Goal: Task Accomplishment & Management: Use online tool/utility

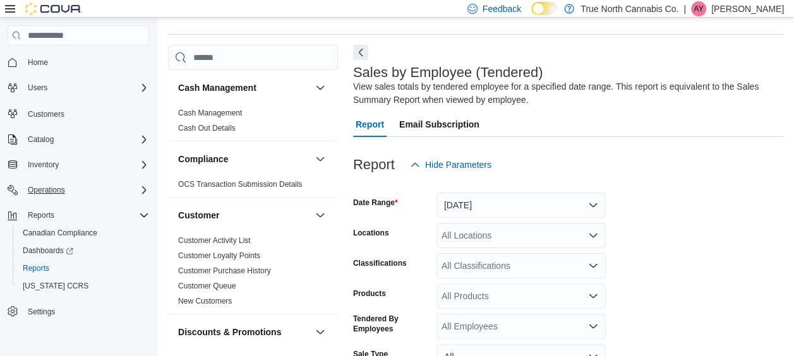
scroll to position [42, 0]
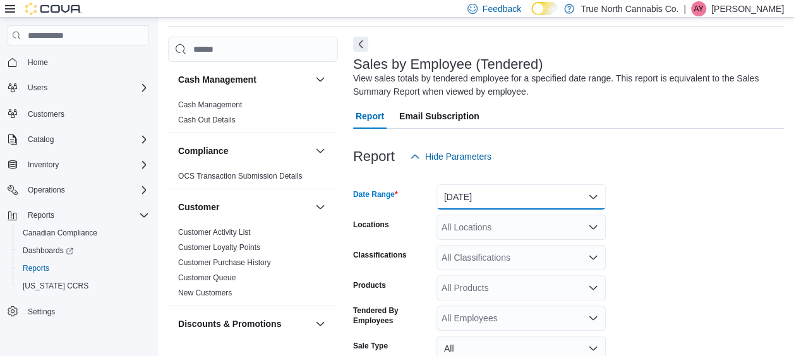
click at [494, 194] on button "[DATE]" at bounding box center [520, 196] width 169 height 25
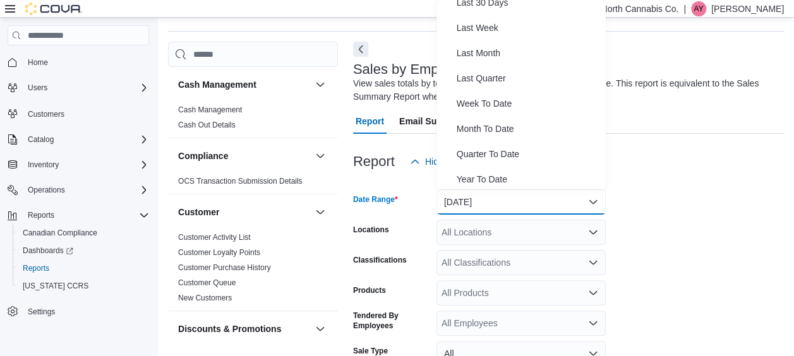
scroll to position [189, 0]
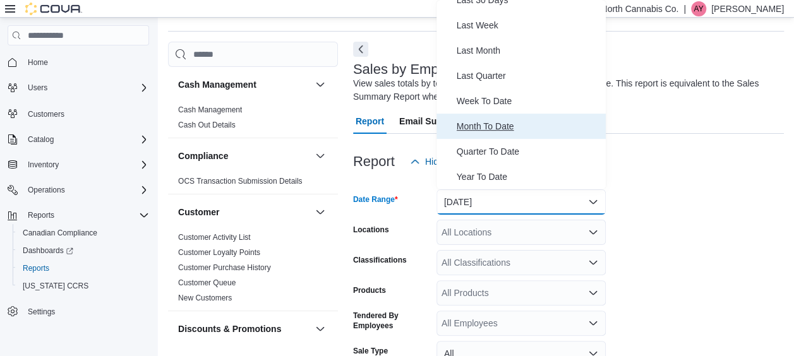
click at [471, 129] on span "Month To Date" at bounding box center [529, 126] width 144 height 15
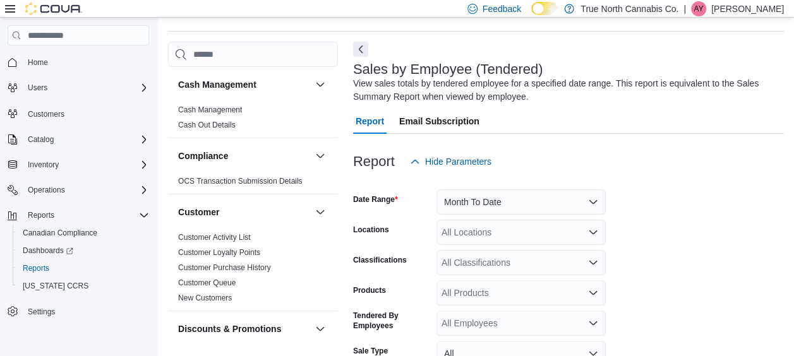
click at [670, 241] on form "Date Range Month To Date Locations All Locations Classifications All Classifica…" at bounding box center [568, 318] width 431 height 288
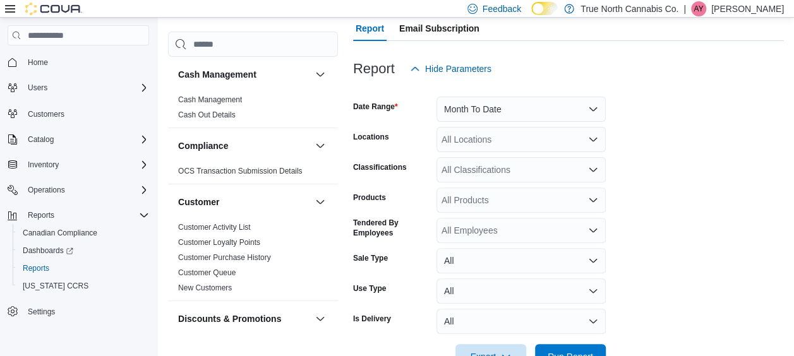
scroll to position [140, 0]
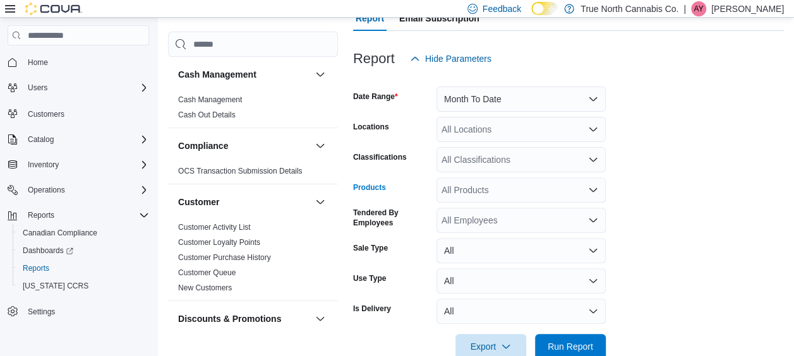
click at [476, 188] on div "All Products" at bounding box center [520, 189] width 169 height 25
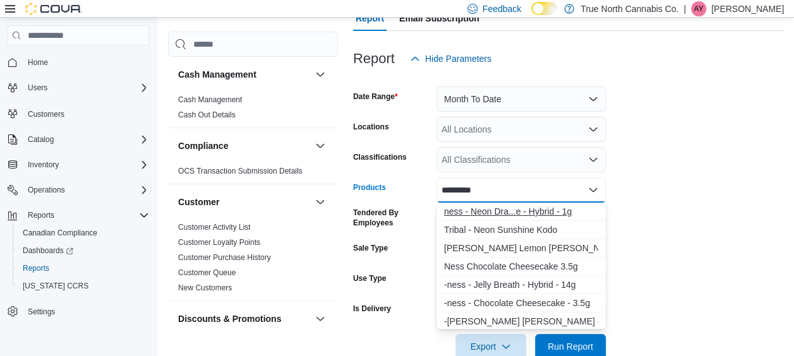
type input "*********"
click at [509, 211] on div "ness - Neon Dra...e - Hybrid - 1g" at bounding box center [521, 211] width 154 height 13
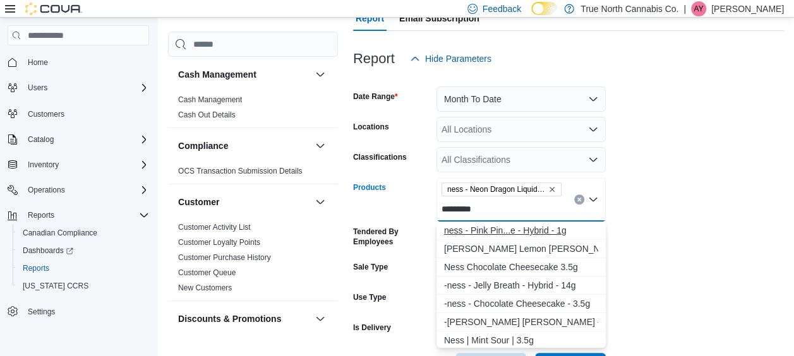
type input "*********"
click at [514, 227] on div "ness - Pink Pin...e - Hybrid - 1g" at bounding box center [521, 230] width 154 height 13
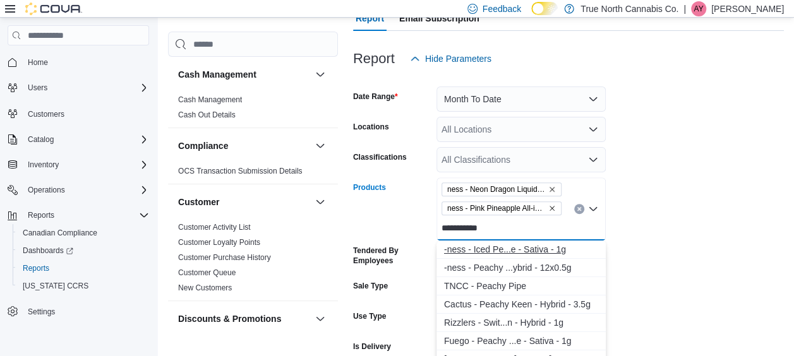
type input "**********"
click at [503, 246] on div "-ness - Iced Pe...e - Sativa - 1g" at bounding box center [521, 249] width 154 height 13
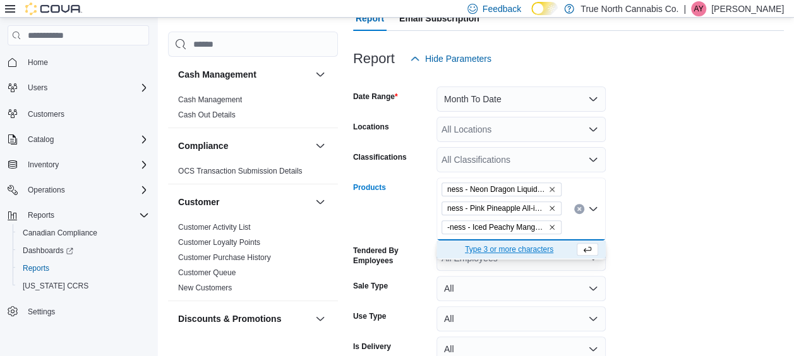
click at [660, 239] on form "Date Range Month To Date Locations All Locations Classifications All Classifica…" at bounding box center [568, 234] width 431 height 326
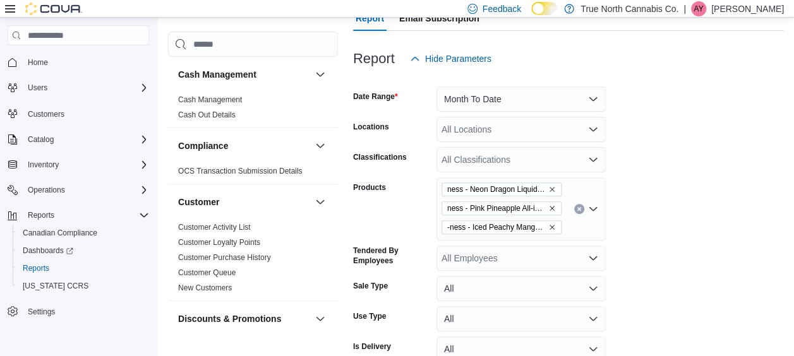
scroll to position [206, 0]
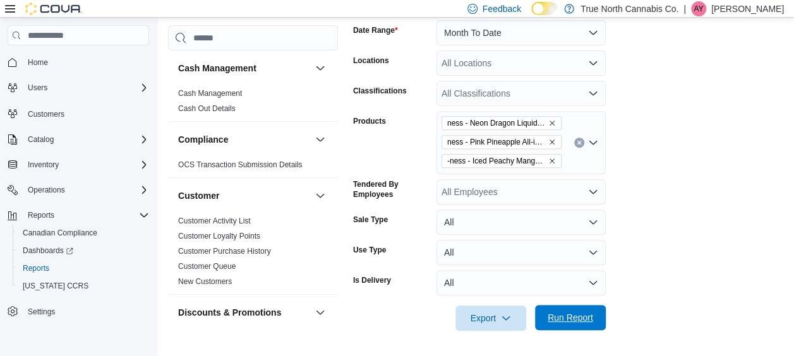
click at [589, 326] on span "Run Report" at bounding box center [570, 317] width 56 height 25
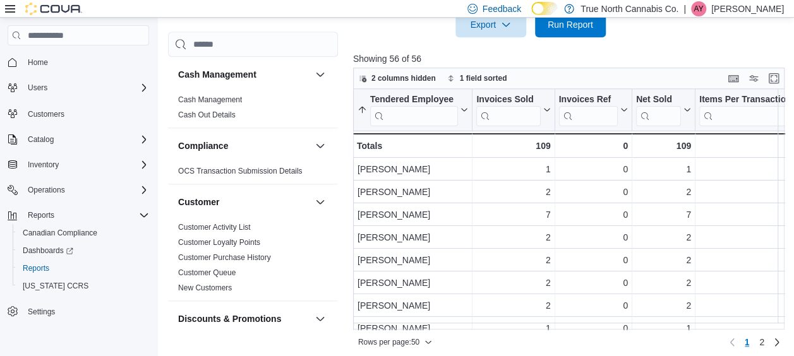
scroll to position [506, 0]
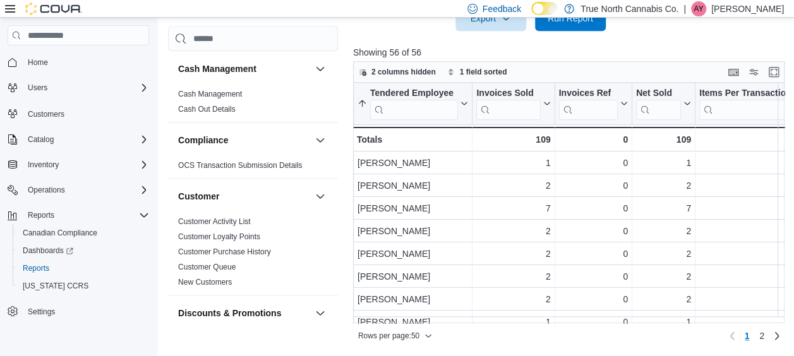
click at [642, 49] on p "Showing 56 of 56" at bounding box center [571, 52] width 436 height 13
click at [543, 102] on icon at bounding box center [545, 104] width 10 height 8
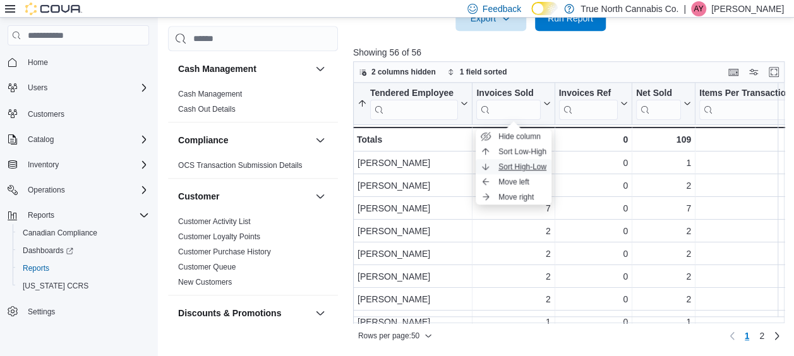
click at [521, 165] on span "Sort High-Low" at bounding box center [522, 167] width 48 height 10
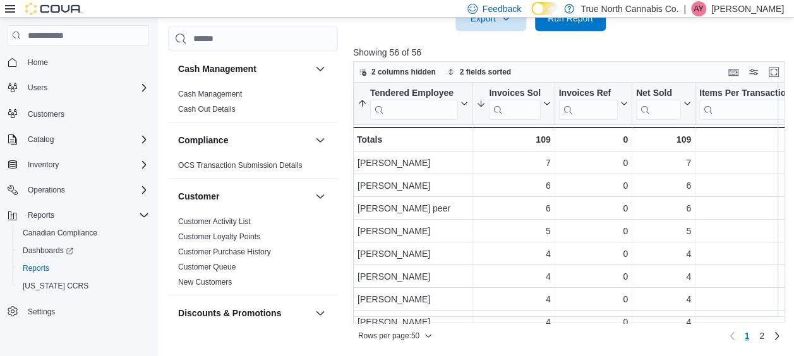
click at [590, 43] on div at bounding box center [571, 38] width 436 height 15
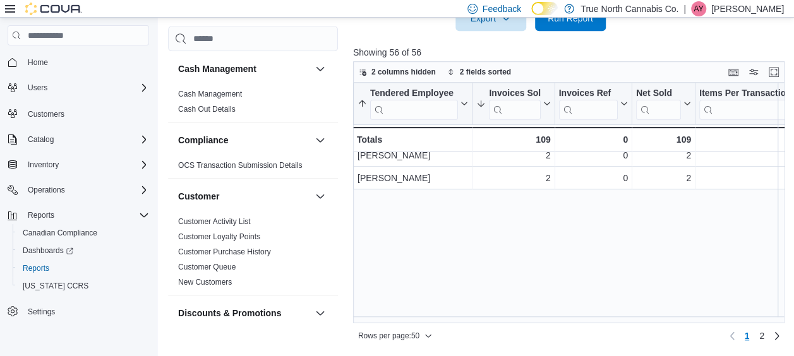
scroll to position [0, 0]
